Goal: Obtain resource: Obtain resource

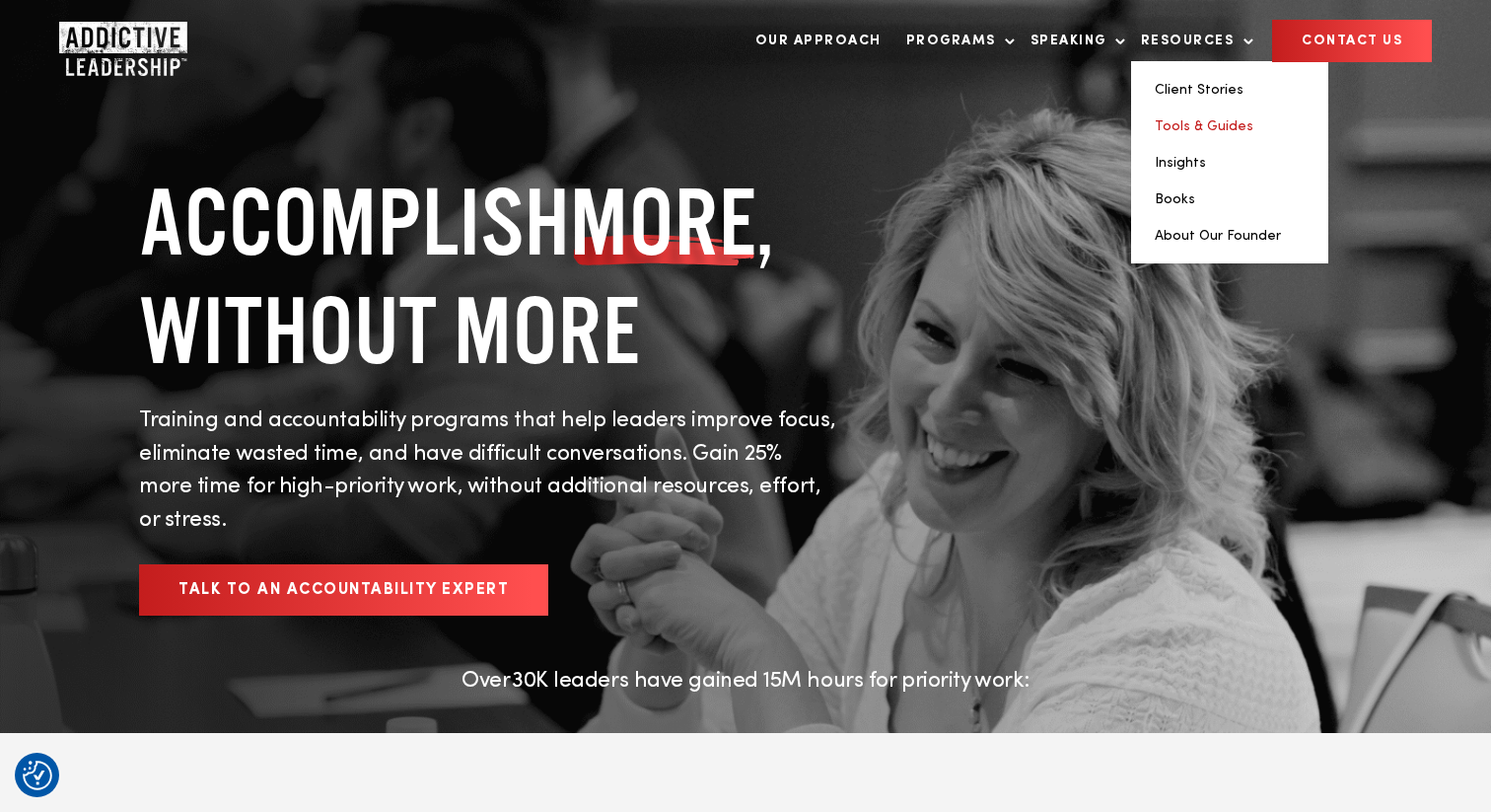
click at [1210, 126] on link "Tools & Guides" at bounding box center [1204, 126] width 98 height 14
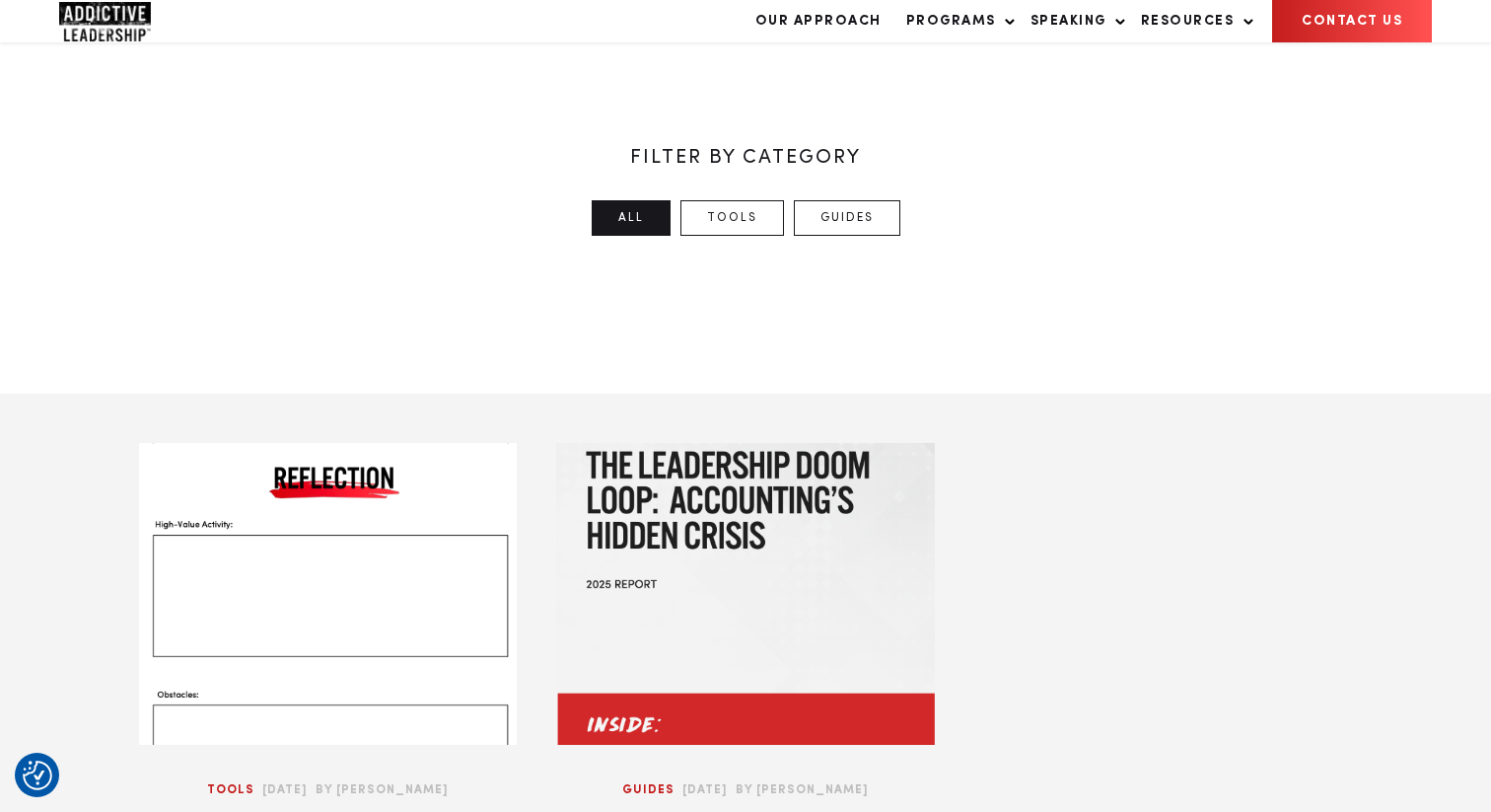
scroll to position [527, 0]
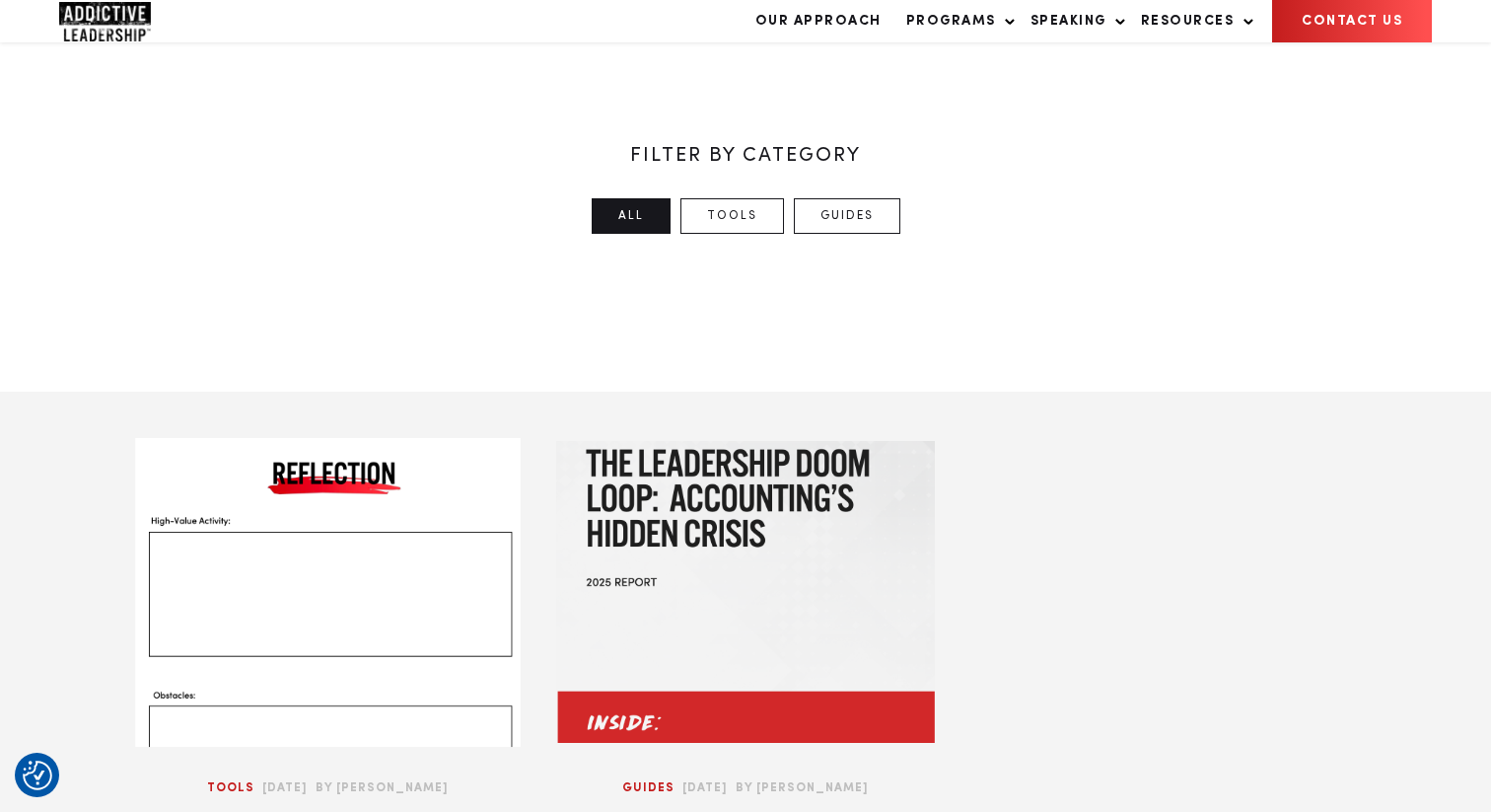
click at [308, 504] on div at bounding box center [328, 591] width 386 height 309
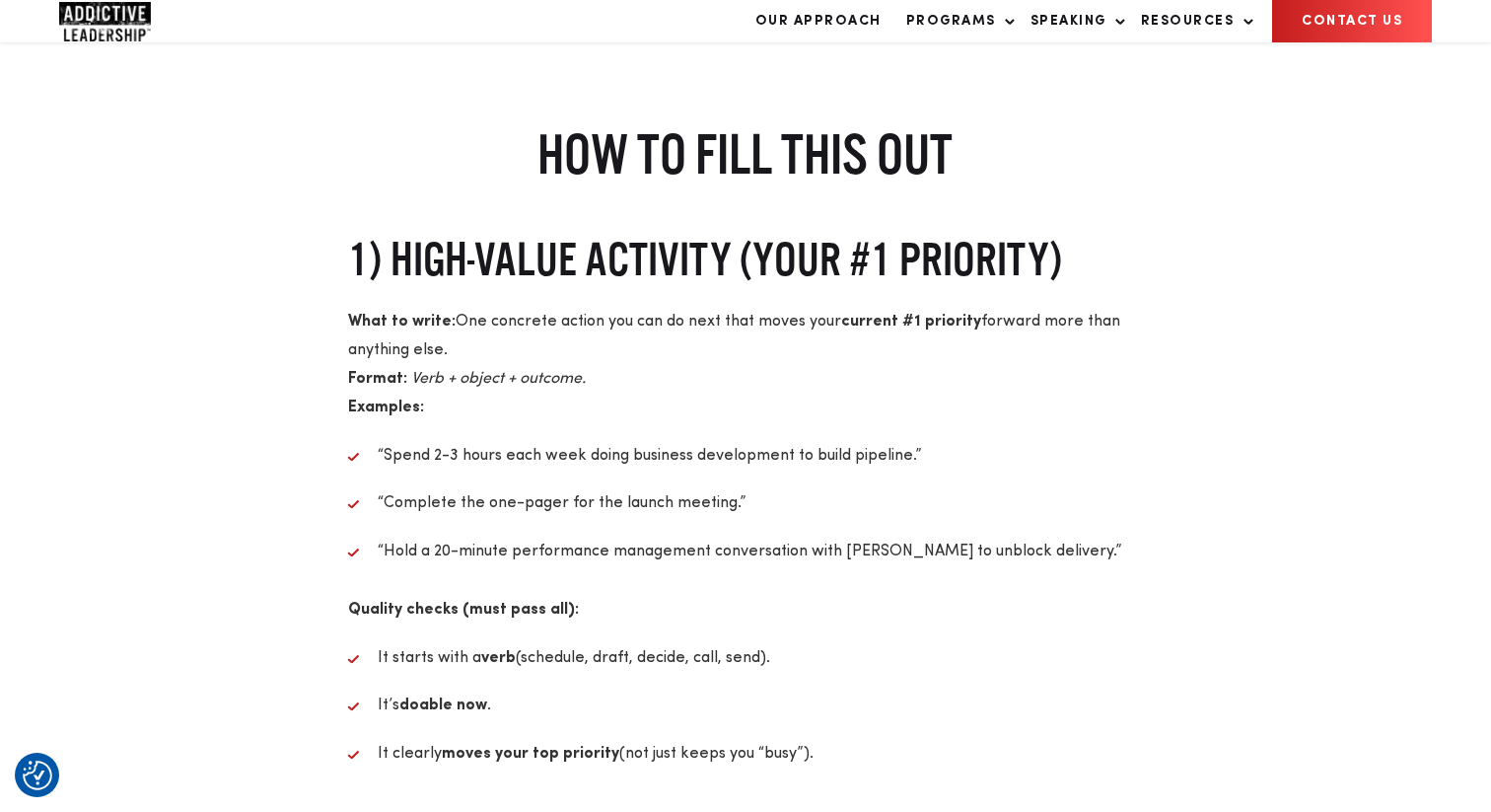
scroll to position [2078, 0]
